Goal: Information Seeking & Learning: Learn about a topic

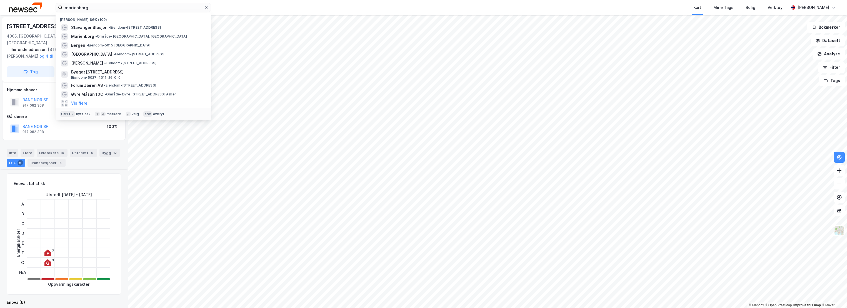
click at [132, 10] on input "marienborg" at bounding box center [134, 7] width 142 height 8
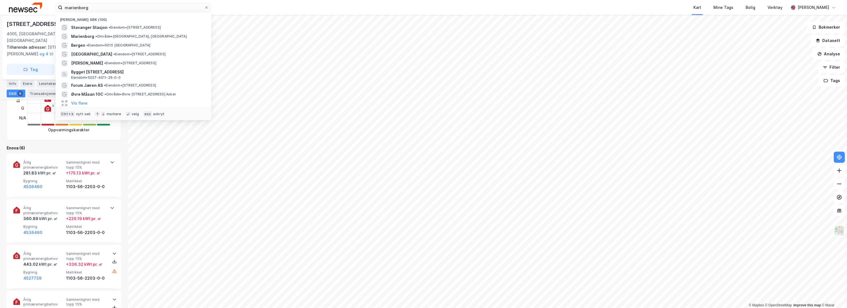
click at [132, 10] on input "marienborg" at bounding box center [134, 7] width 142 height 8
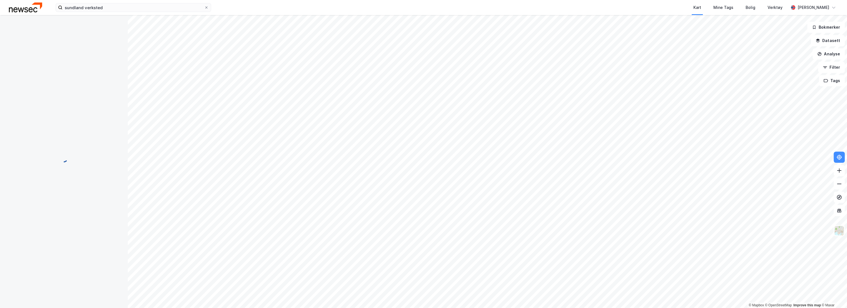
scroll to position [154, 0]
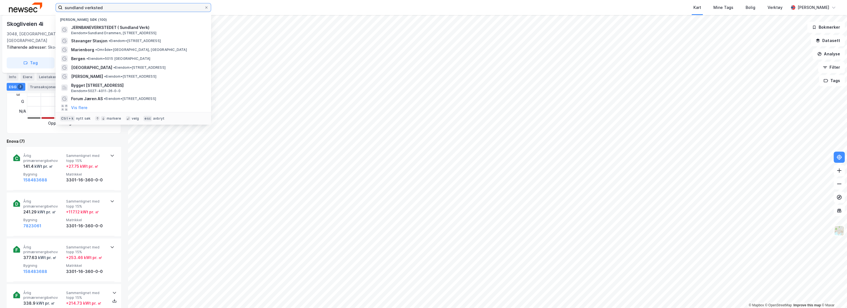
drag, startPoint x: 113, startPoint y: 7, endPoint x: 55, endPoint y: 8, distance: 57.2
click at [55, 8] on div "sundland verksted Nylige søk (100) JERNBANEVERKSTEDET ( [GEOGRAPHIC_DATA]) [PER…" at bounding box center [423, 7] width 847 height 15
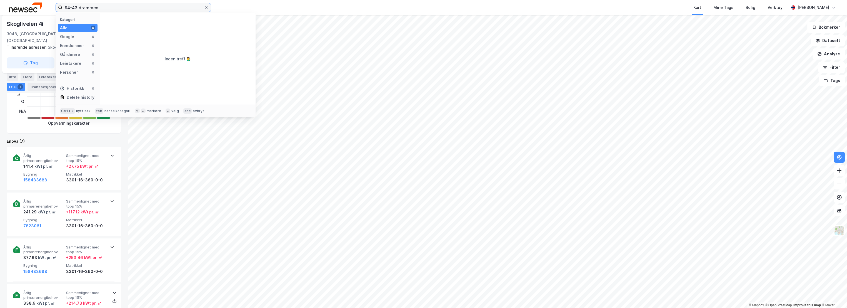
click at [93, 9] on input "94-43 drammen" at bounding box center [134, 7] width 142 height 8
type input "94-43 [GEOGRAPHIC_DATA]"
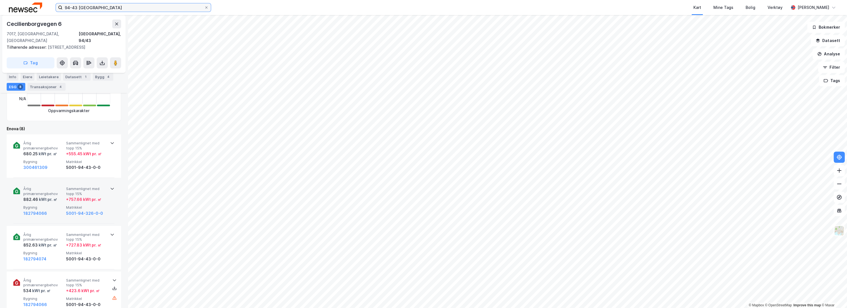
scroll to position [185, 0]
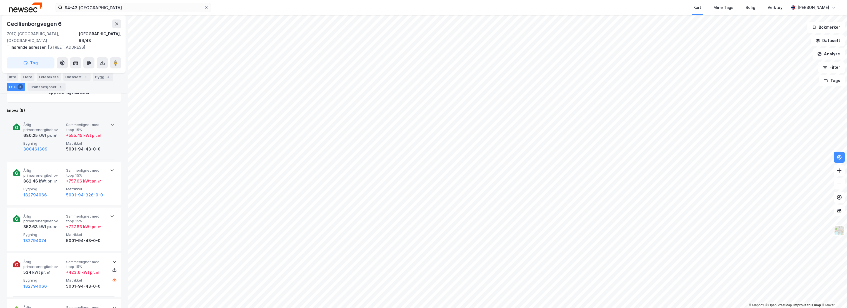
click at [49, 122] on span "Årlig primærenergibehov" at bounding box center [43, 127] width 41 height 10
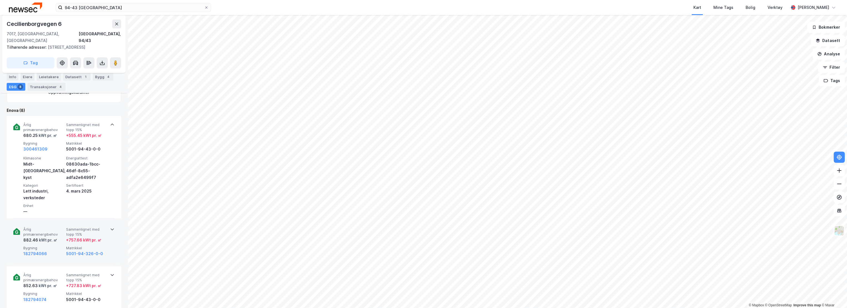
click at [55, 227] on span "Årlig primærenergibehov" at bounding box center [43, 232] width 41 height 10
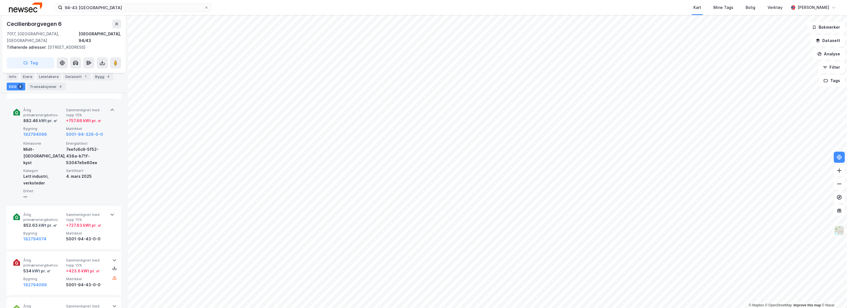
scroll to position [309, 0]
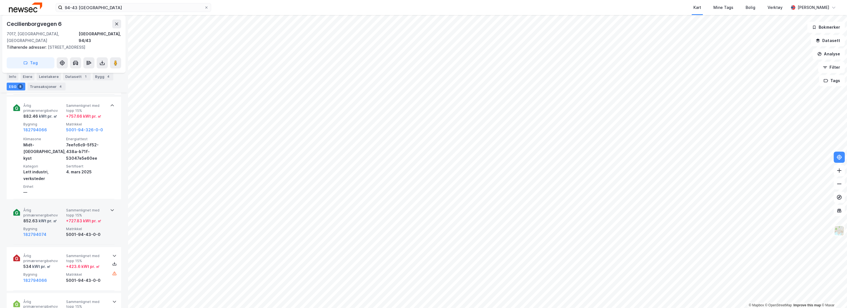
click at [54, 208] on span "Årlig primærenergibehov" at bounding box center [43, 213] width 41 height 10
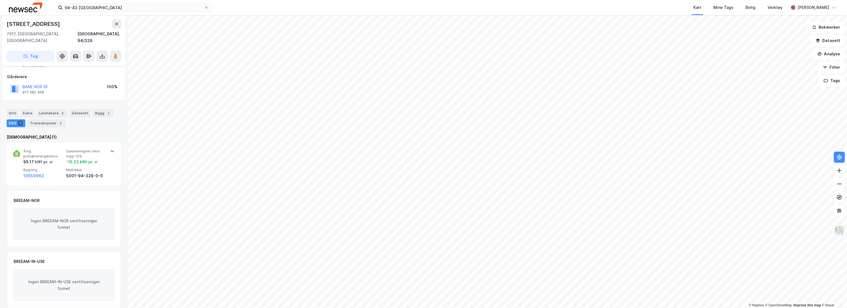
scroll to position [26, 0]
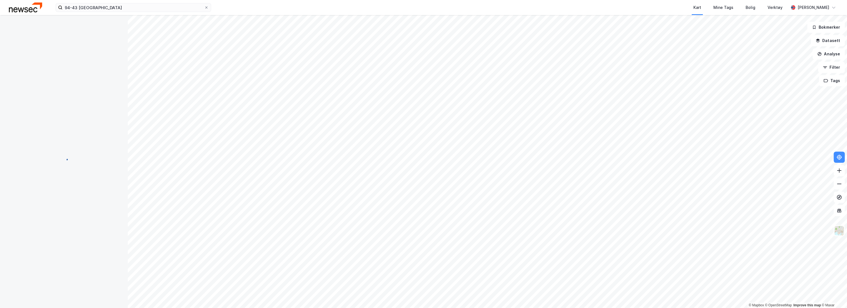
scroll to position [26, 0]
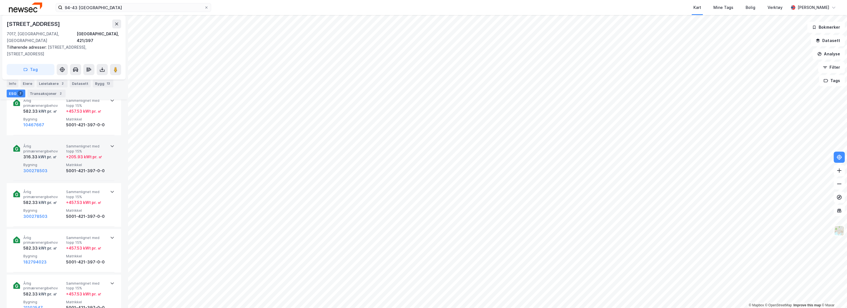
scroll to position [185, 0]
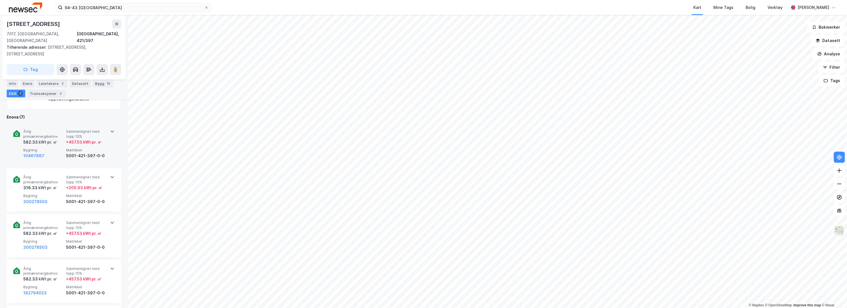
click at [56, 139] on div "582.33 kWt pr. ㎡" at bounding box center [43, 142] width 41 height 7
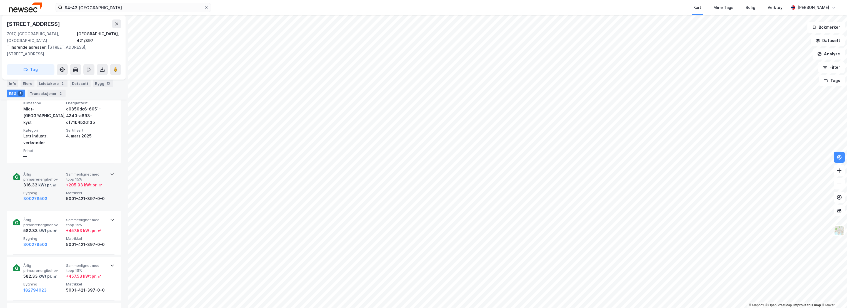
click at [53, 172] on span "Årlig primærenergibehov" at bounding box center [43, 177] width 41 height 10
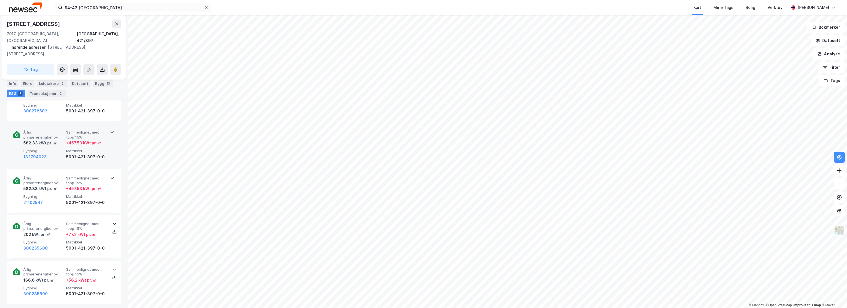
scroll to position [370, 0]
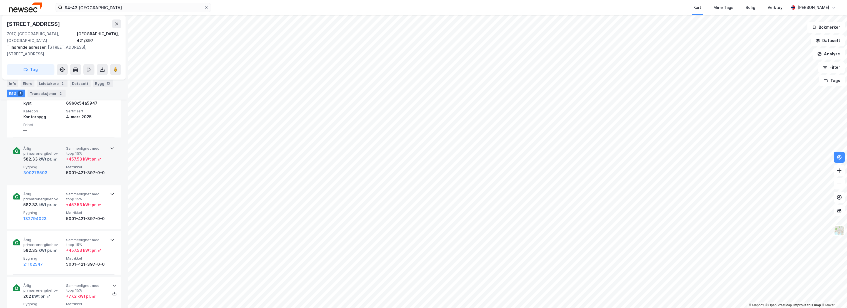
click at [58, 169] on div "300278503" at bounding box center [43, 172] width 41 height 7
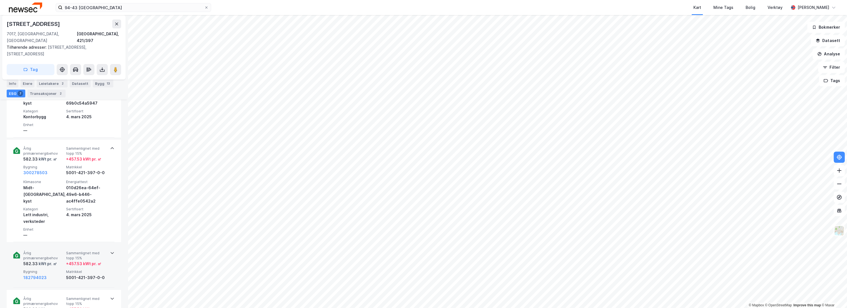
click at [62, 253] on span "Årlig primærenergibehov" at bounding box center [43, 255] width 41 height 10
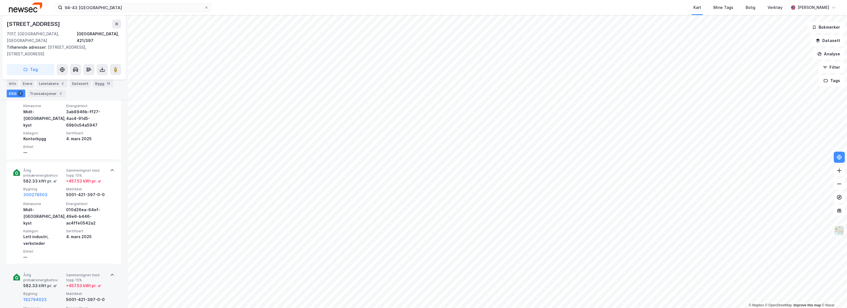
scroll to position [309, 0]
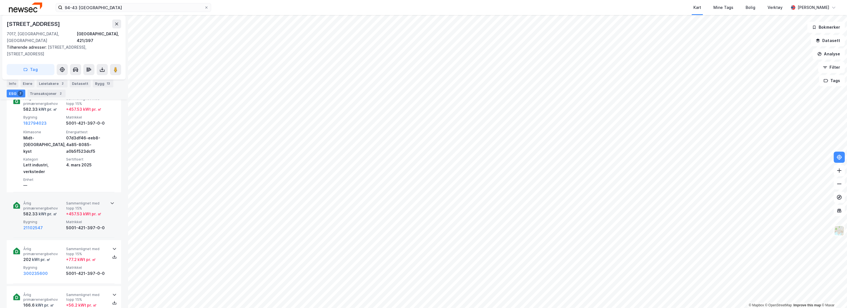
click at [56, 201] on span "Årlig primærenergibehov" at bounding box center [43, 206] width 41 height 10
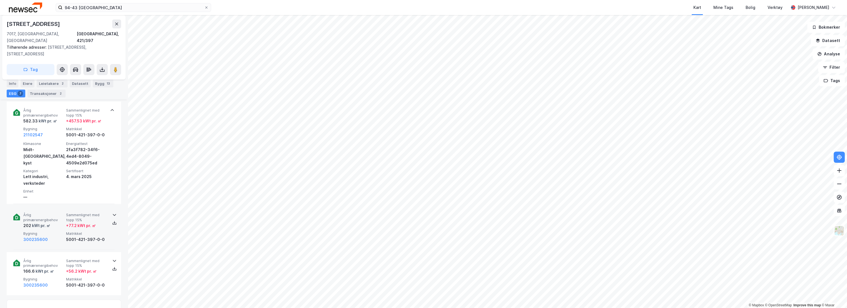
click at [59, 212] on span "Årlig primærenergibehov" at bounding box center [43, 217] width 41 height 10
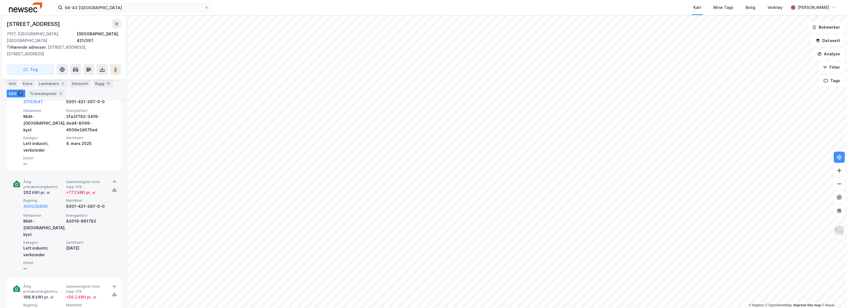
scroll to position [679, 0]
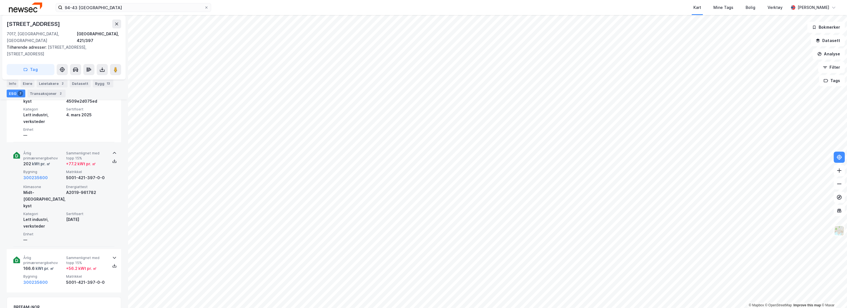
click at [62, 224] on div "Årlig primærenergibehov 202 kWt pr. ㎡ Sammenlignet med [PERSON_NAME] 15% + 77.2…" at bounding box center [63, 195] width 101 height 102
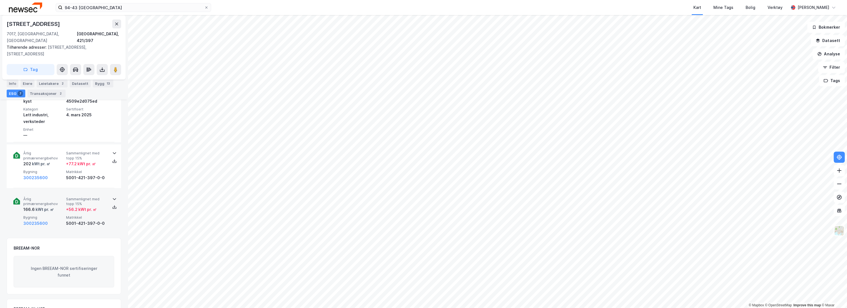
click at [51, 207] on div "Årlig primærenergibehov 166.6 kWt pr. ㎡ Sammenlignet med [PERSON_NAME] 15% + 56…" at bounding box center [64, 211] width 83 height 30
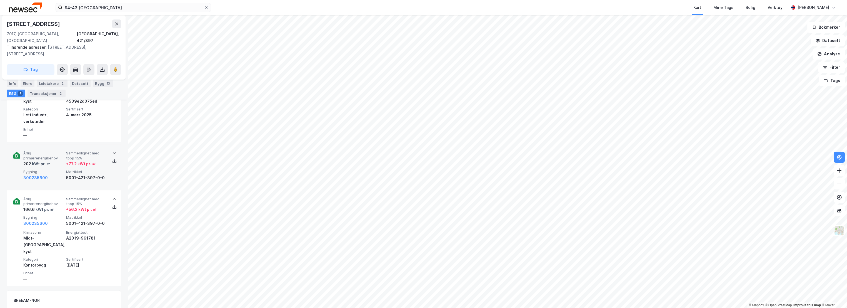
click at [58, 153] on span "Årlig primærenergibehov" at bounding box center [43, 156] width 41 height 10
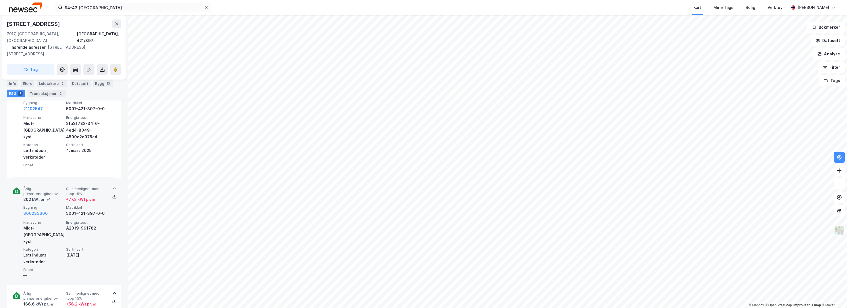
scroll to position [710, 0]
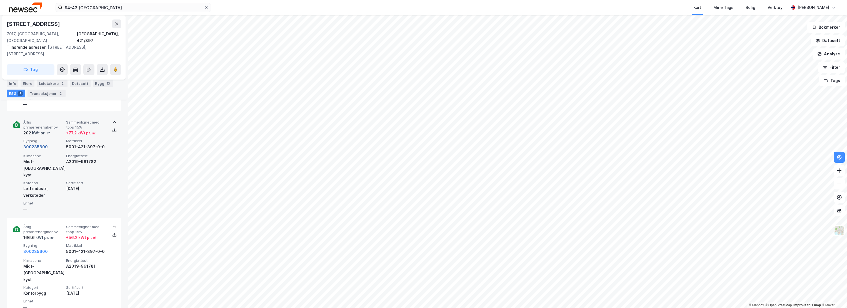
click at [35, 143] on button "300235600" at bounding box center [35, 146] width 24 height 7
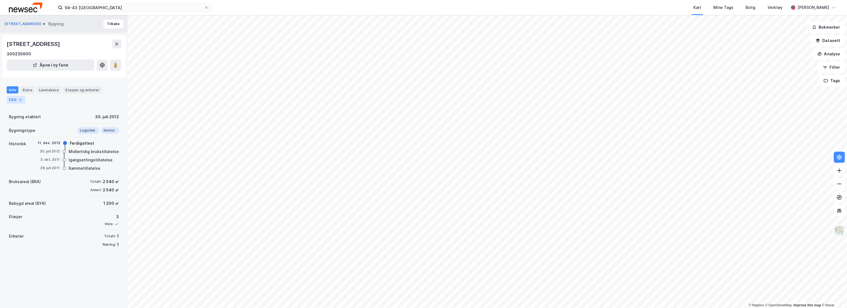
click at [18, 102] on div "2" at bounding box center [21, 100] width 6 height 6
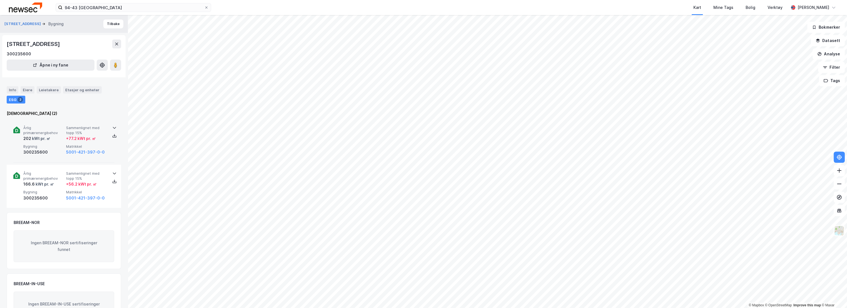
click at [43, 135] on span "Årlig primærenergibehov" at bounding box center [43, 130] width 41 height 10
